Goal: Find specific page/section: Find specific page/section

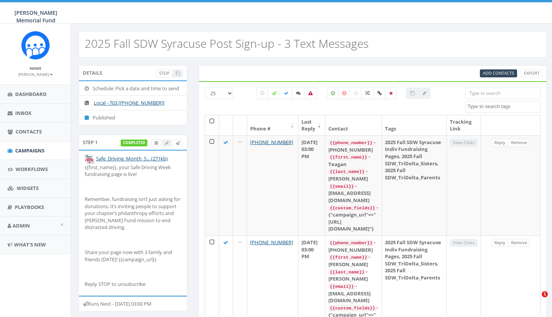
select select
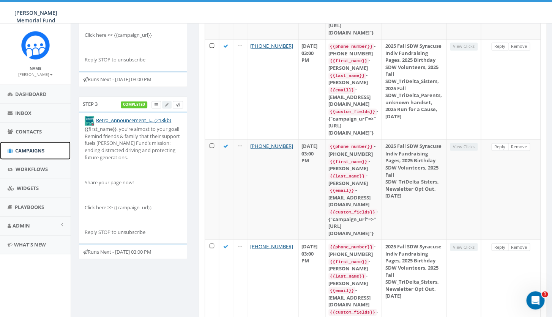
click at [22, 152] on span "Campaigns" at bounding box center [29, 150] width 29 height 7
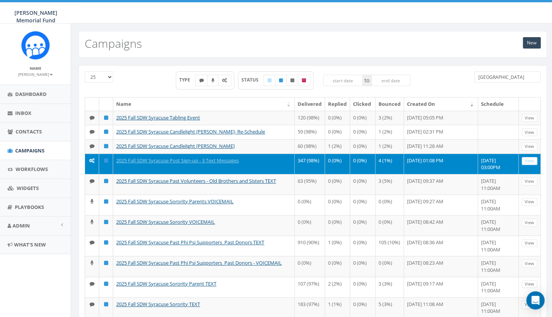
click at [505, 79] on input "syracuse" at bounding box center [507, 76] width 66 height 11
drag, startPoint x: 502, startPoint y: 77, endPoint x: 441, endPoint y: 75, distance: 61.2
click at [474, 75] on input "syracuse" at bounding box center [507, 76] width 66 height 11
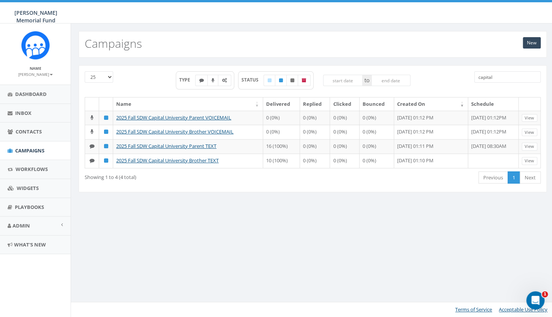
drag, startPoint x: 495, startPoint y: 76, endPoint x: 447, endPoint y: 71, distance: 48.0
click at [474, 72] on input "capital" at bounding box center [507, 76] width 66 height 11
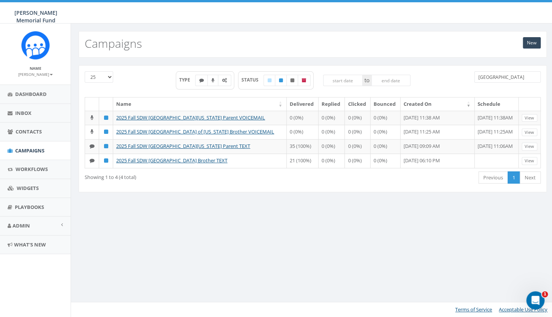
type input "miami"
